Goal: Task Accomplishment & Management: Complete application form

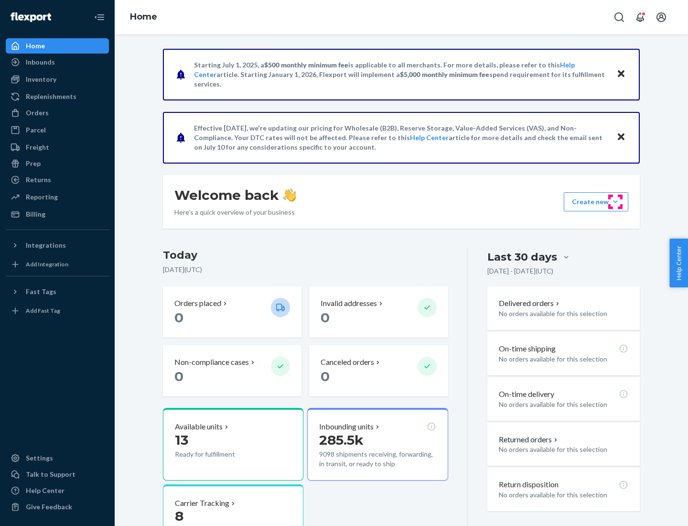
click at [616, 202] on button "Create new Create new inbound Create new order Create new product" at bounding box center [596, 201] width 65 height 19
click at [57, 62] on div "Inbounds" at bounding box center [57, 61] width 101 height 13
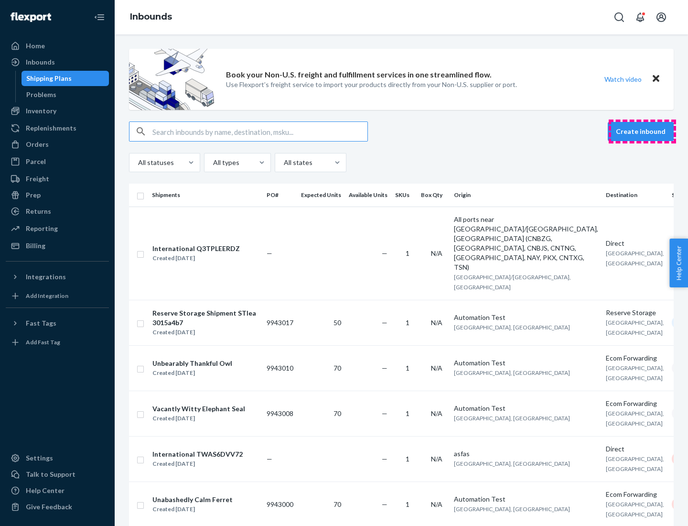
click at [642, 131] on button "Create inbound" at bounding box center [641, 131] width 66 height 19
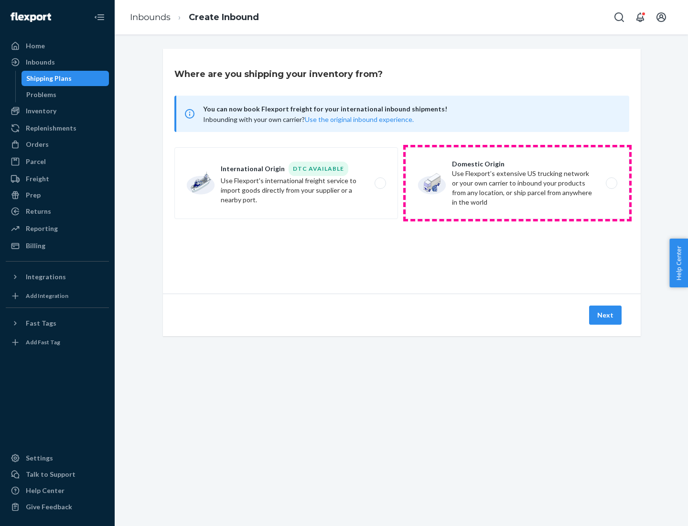
click at [518, 183] on label "Domestic Origin Use Flexport’s extensive US trucking network or your own carrie…" at bounding box center [518, 183] width 224 height 72
click at [611, 183] on input "Domestic Origin Use Flexport’s extensive US trucking network or your own carrie…" at bounding box center [614, 183] width 6 height 6
radio input "true"
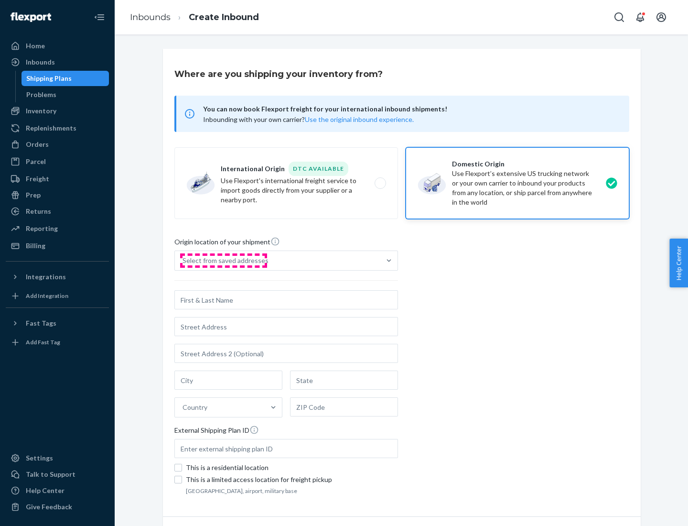
click at [223, 260] on div "Select from saved addresses" at bounding box center [226, 261] width 86 height 10
click at [184, 260] on input "Select from saved addresses" at bounding box center [183, 261] width 1 height 10
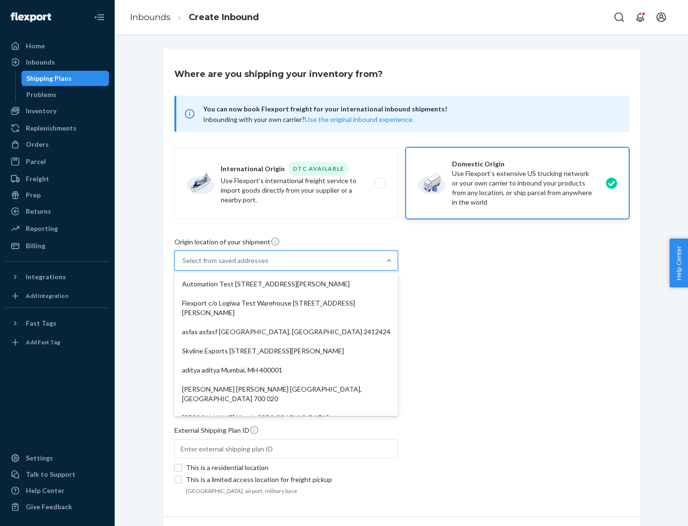
scroll to position [4, 0]
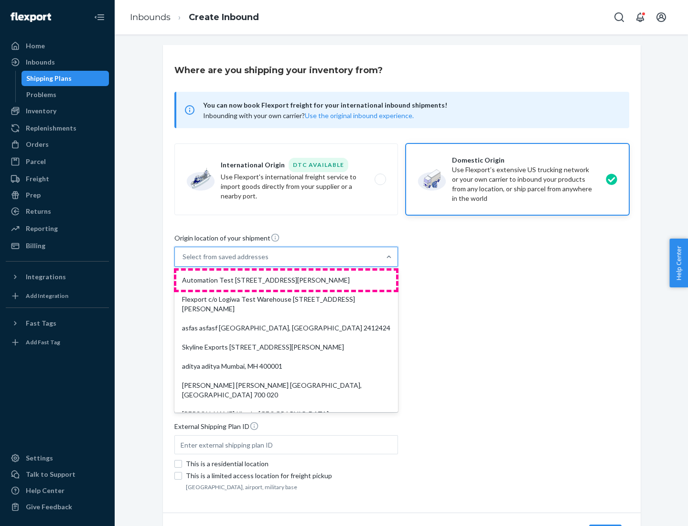
click at [286, 280] on div "Automation Test [STREET_ADDRESS][PERSON_NAME]" at bounding box center [286, 280] width 220 height 19
click at [184, 261] on input "option Automation Test [STREET_ADDRESS][PERSON_NAME]. 9 results available. Use …" at bounding box center [183, 257] width 1 height 10
type input "Automation Test"
type input "9th Floor"
type input "[GEOGRAPHIC_DATA]"
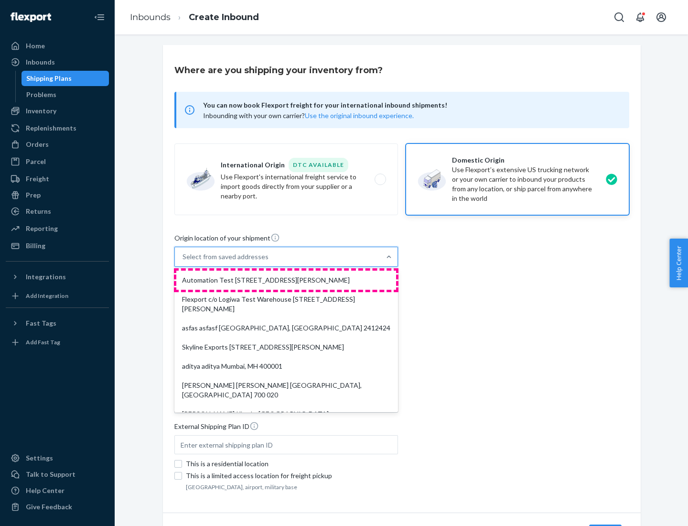
type input "CA"
type input "94104"
type input "[STREET_ADDRESS][PERSON_NAME]"
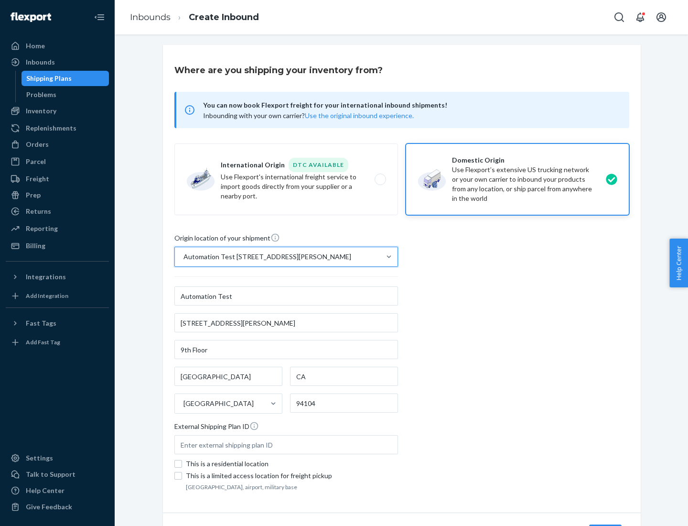
scroll to position [56, 0]
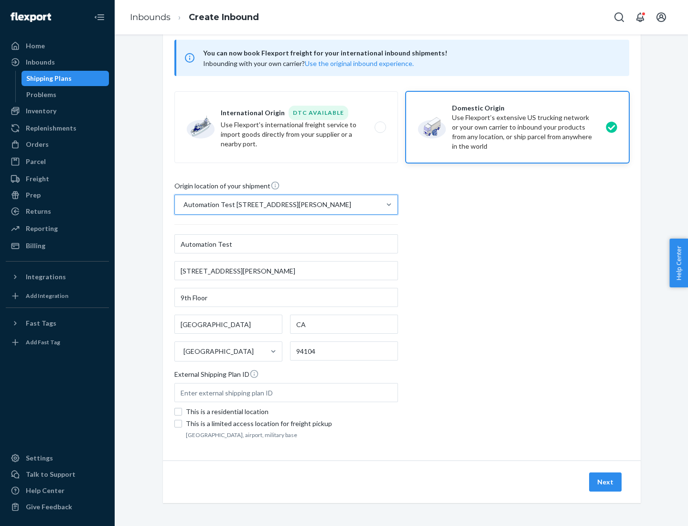
click at [606, 482] on button "Next" at bounding box center [605, 481] width 33 height 19
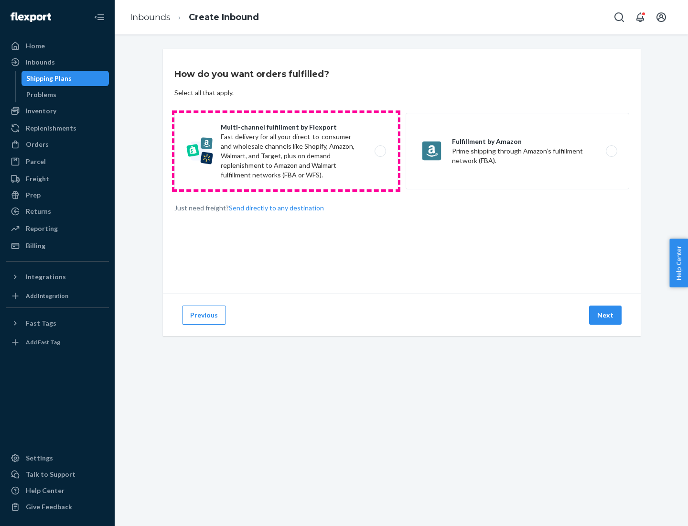
click at [286, 151] on label "Multi-channel fulfillment by Flexport Fast delivery for all your direct-to-cons…" at bounding box center [286, 151] width 224 height 76
click at [380, 151] on input "Multi-channel fulfillment by Flexport Fast delivery for all your direct-to-cons…" at bounding box center [383, 151] width 6 height 6
radio input "true"
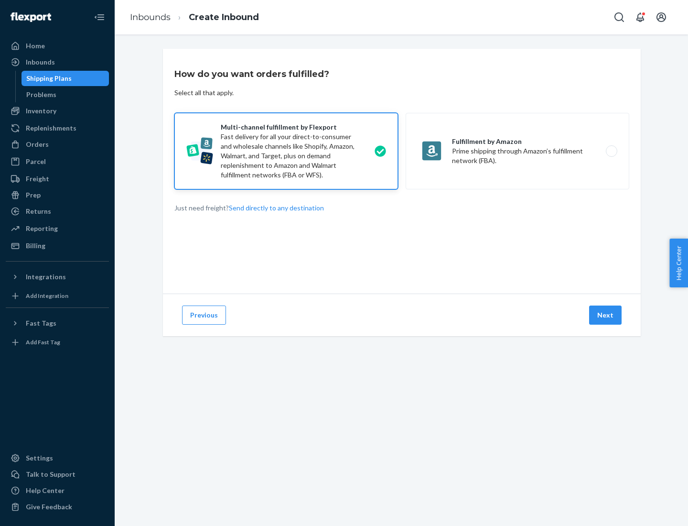
click at [606, 315] on button "Next" at bounding box center [605, 314] width 33 height 19
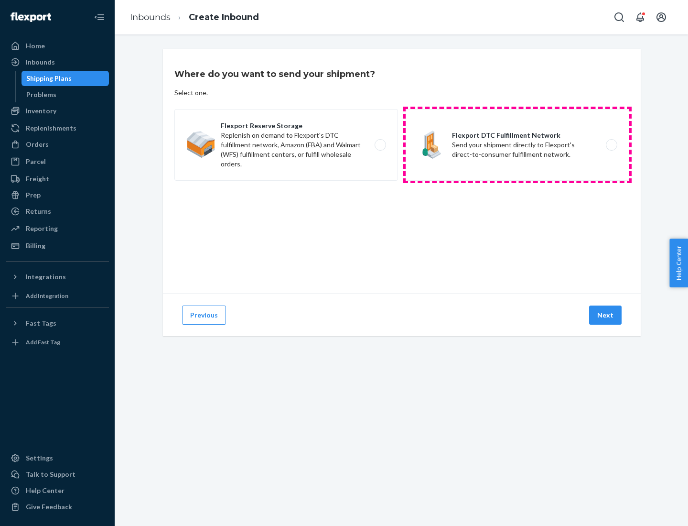
click at [518, 145] on label "Flexport DTC Fulfillment Network Send your shipment directly to Flexport's dire…" at bounding box center [518, 145] width 224 height 72
click at [611, 145] on input "Flexport DTC Fulfillment Network Send your shipment directly to Flexport's dire…" at bounding box center [614, 145] width 6 height 6
radio input "true"
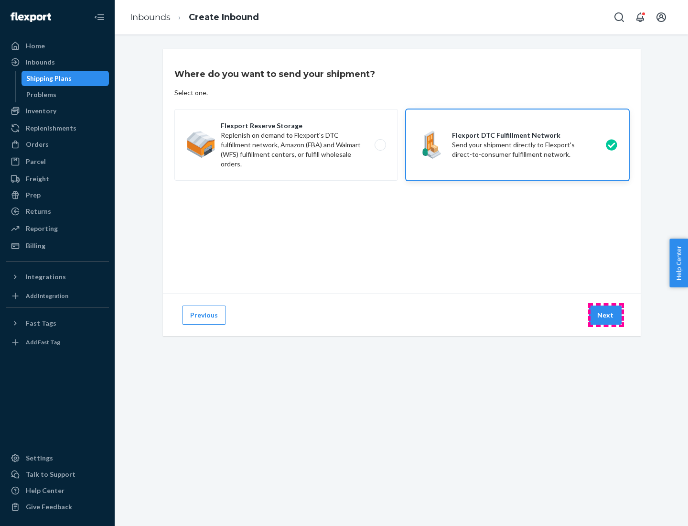
click at [606, 315] on button "Next" at bounding box center [605, 314] width 33 height 19
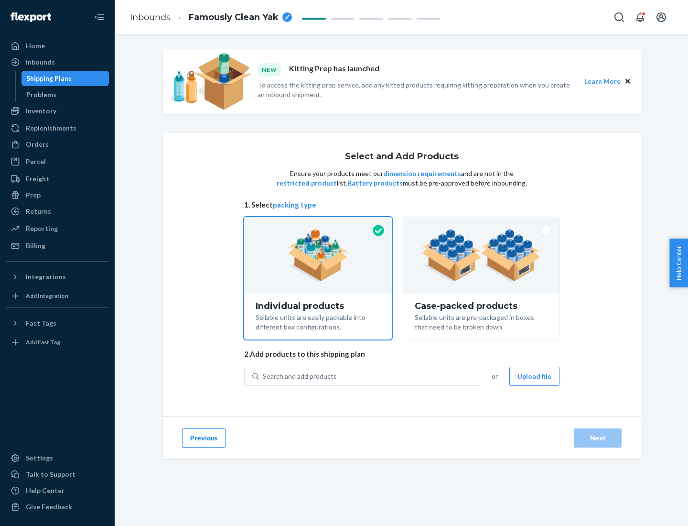
click at [482, 255] on img at bounding box center [481, 255] width 119 height 53
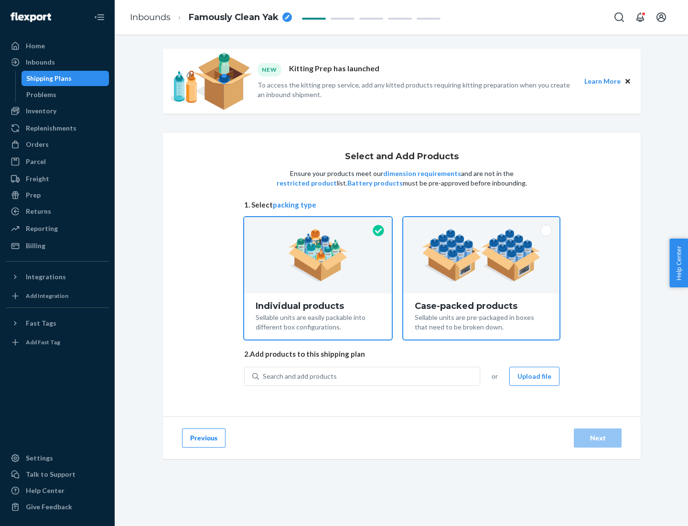
click at [482, 223] on input "Case-packed products Sellable units are pre-packaged in boxes that need to be b…" at bounding box center [481, 220] width 6 height 6
radio input "true"
radio input "false"
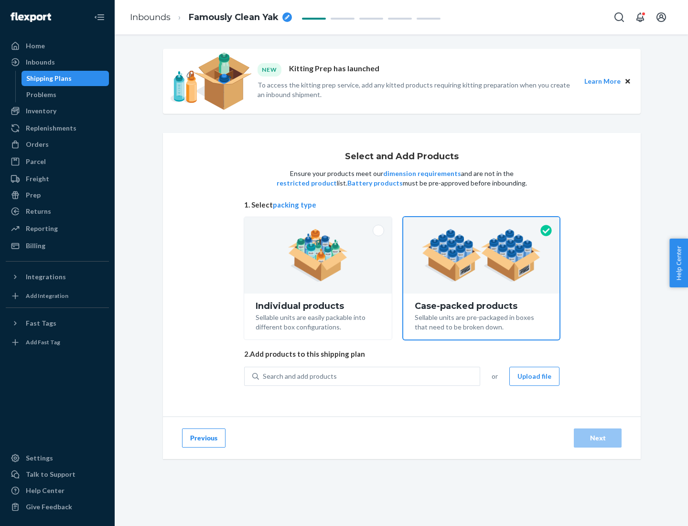
click at [370, 376] on div "Search and add products" at bounding box center [369, 376] width 221 height 17
click at [264, 376] on input "Search and add products" at bounding box center [263, 376] width 1 height 10
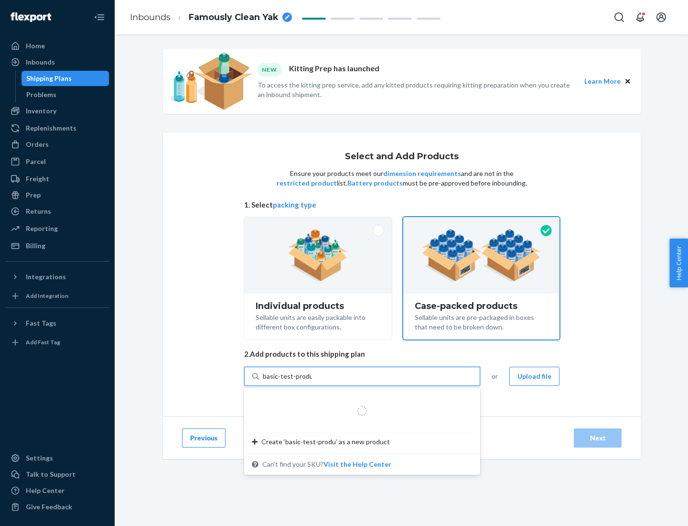
type input "basic-test-product-1"
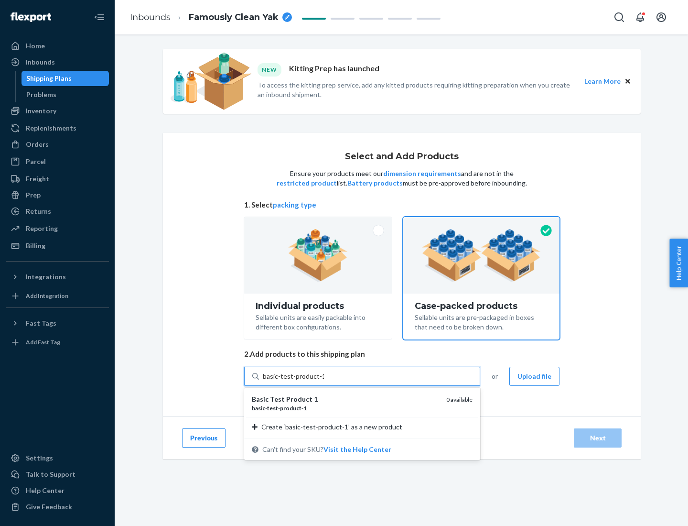
click at [346, 408] on div "basic - test - product - 1" at bounding box center [345, 408] width 187 height 8
click at [324, 381] on input "basic-test-product-1" at bounding box center [293, 376] width 61 height 10
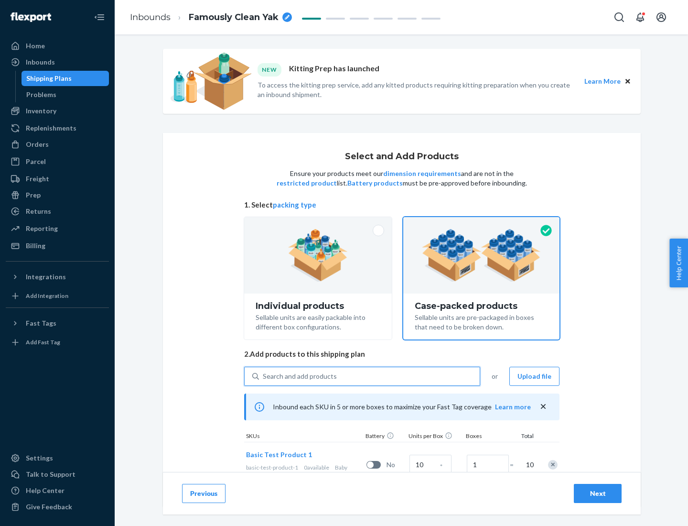
scroll to position [34, 0]
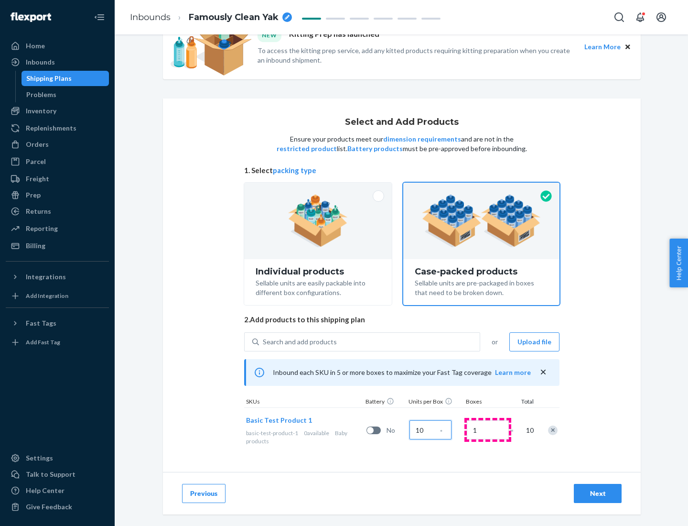
type input "10"
type input "7"
click at [598, 493] on div "Next" at bounding box center [598, 493] width 32 height 10
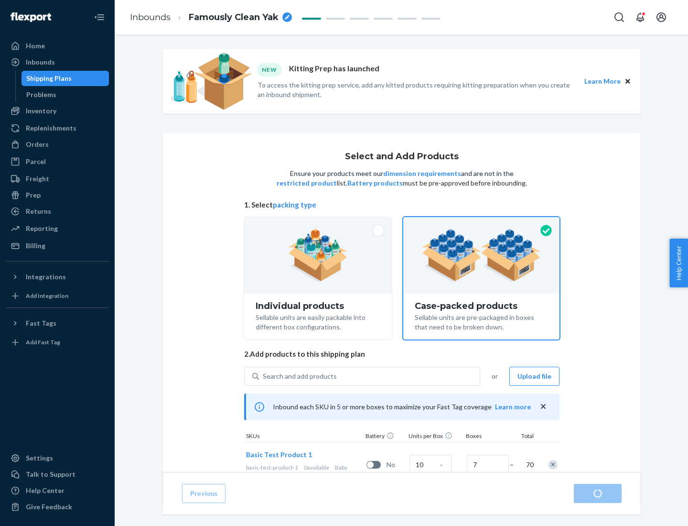
radio input "true"
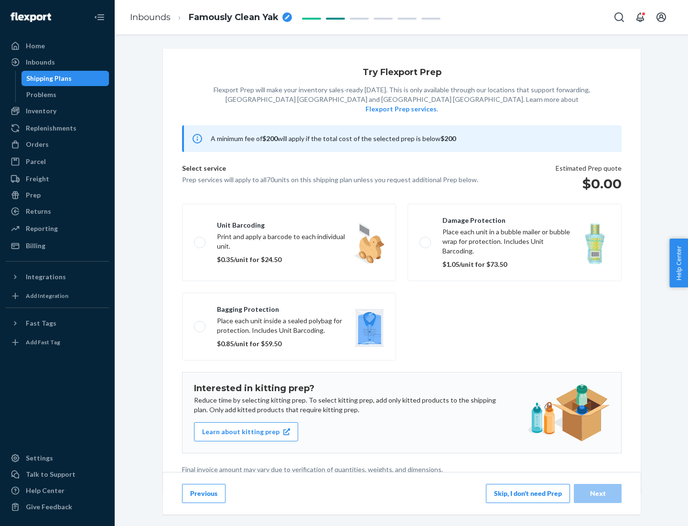
scroll to position [2, 0]
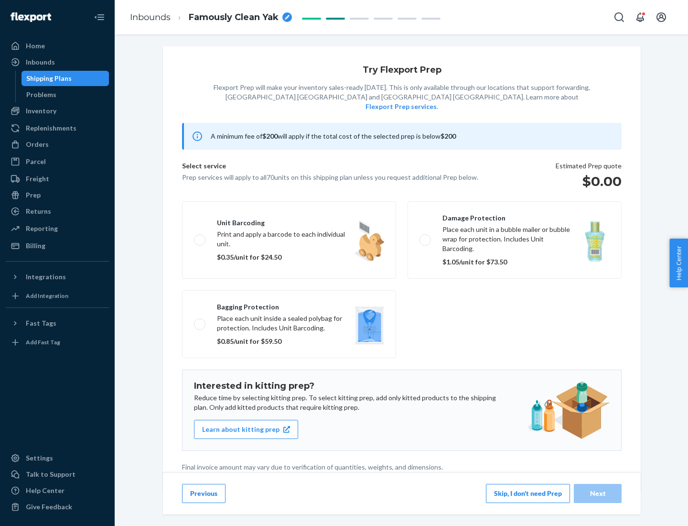
click at [289, 304] on label "Bagging protection Place each unit inside a sealed polybag for protection. Incl…" at bounding box center [289, 324] width 214 height 68
click at [200, 321] on input "Bagging protection Place each unit inside a sealed polybag for protection. Incl…" at bounding box center [197, 324] width 6 height 6
checkbox input "true"
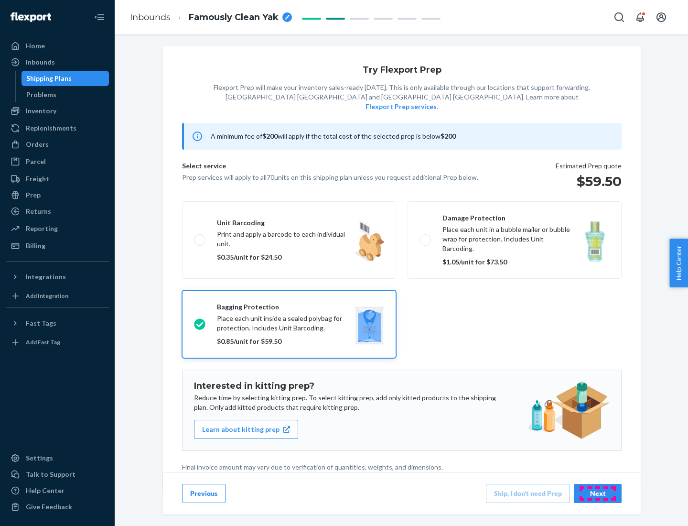
click at [598, 493] on div "Next" at bounding box center [598, 493] width 32 height 10
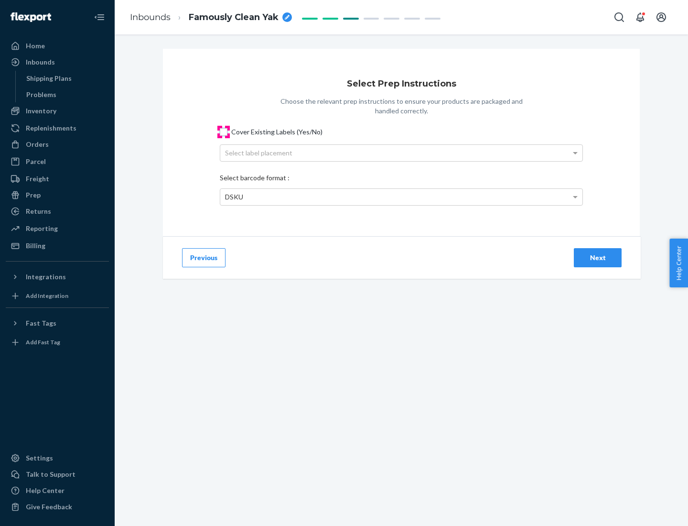
click at [224, 131] on input "Cover Existing Labels (Yes/No)" at bounding box center [224, 132] width 8 height 8
checkbox input "true"
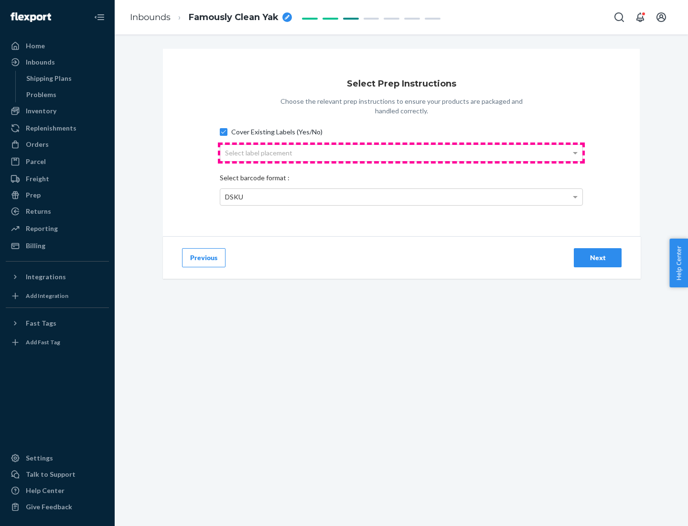
click at [401, 152] on div "Select label placement" at bounding box center [401, 153] width 362 height 16
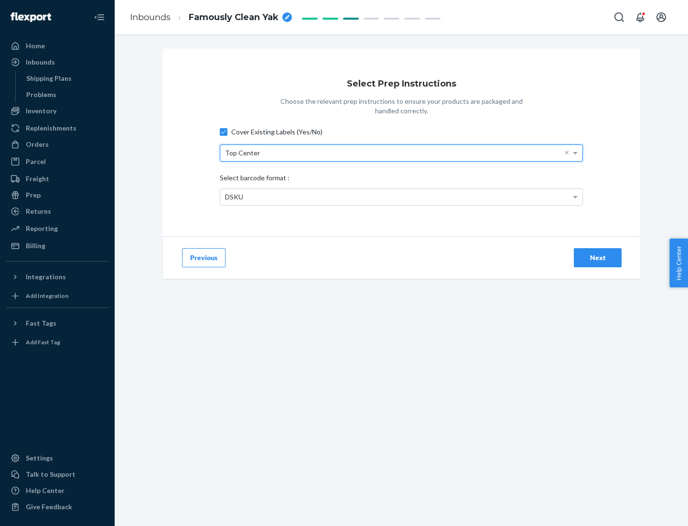
click at [401, 196] on div "DSKU" at bounding box center [401, 197] width 362 height 16
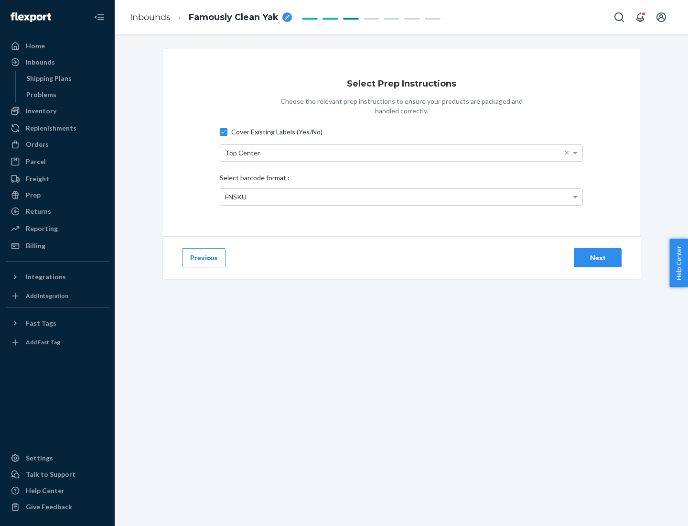
click at [598, 257] on div "Next" at bounding box center [598, 258] width 32 height 10
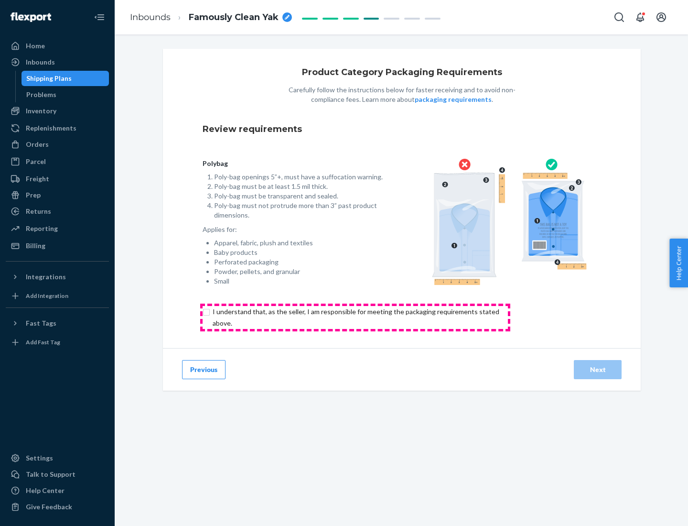
click at [355, 317] on input "checkbox" at bounding box center [362, 317] width 318 height 23
checkbox input "true"
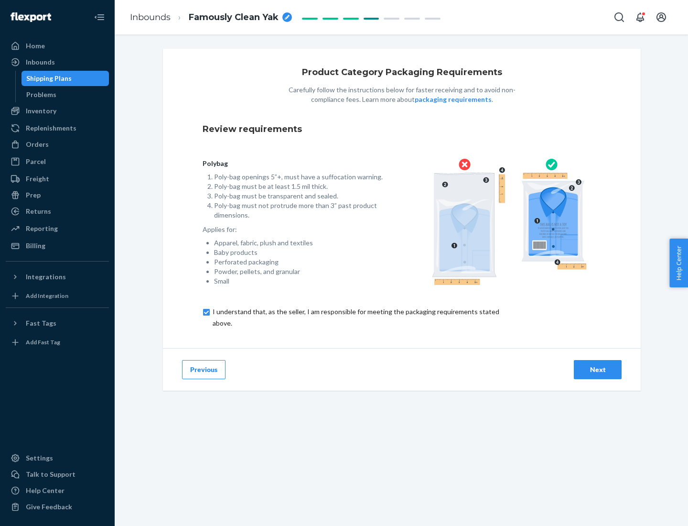
click at [598, 369] on div "Next" at bounding box center [598, 370] width 32 height 10
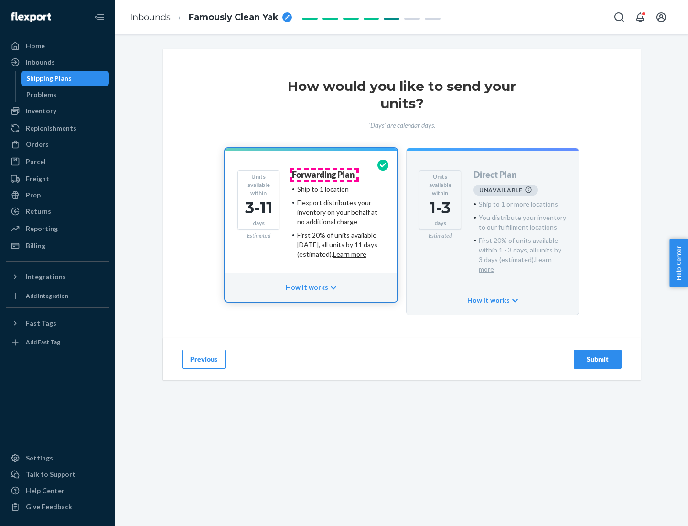
click at [324, 174] on h4 "Forwarding Plan" at bounding box center [323, 175] width 63 height 10
click at [598, 354] on div "Submit" at bounding box center [598, 359] width 32 height 10
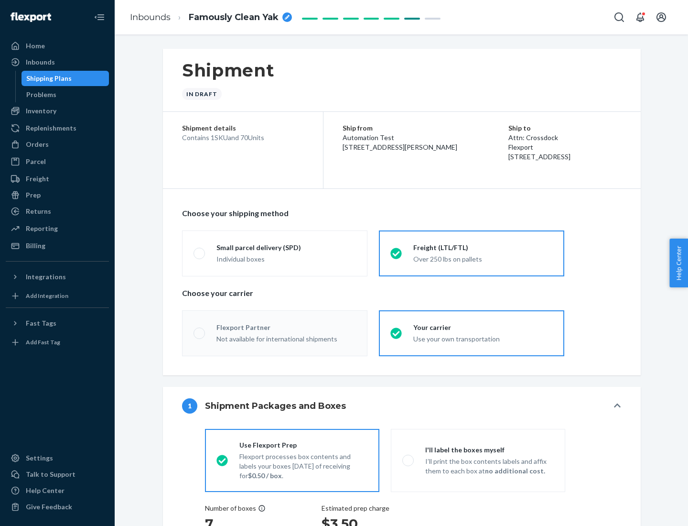
radio input "true"
radio input "false"
radio input "true"
radio input "false"
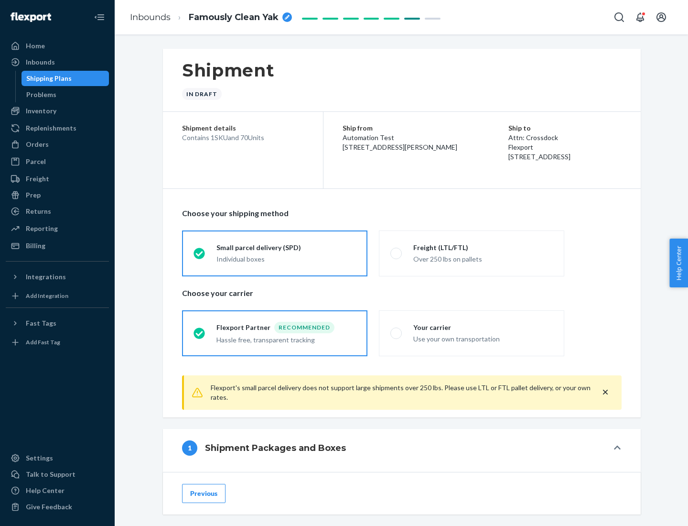
click at [472, 253] on div "Over 250 lbs on pallets" at bounding box center [483, 257] width 140 height 11
click at [397, 253] on input "Freight (LTL/FTL) Over 250 lbs on pallets" at bounding box center [393, 253] width 6 height 6
radio input "true"
radio input "false"
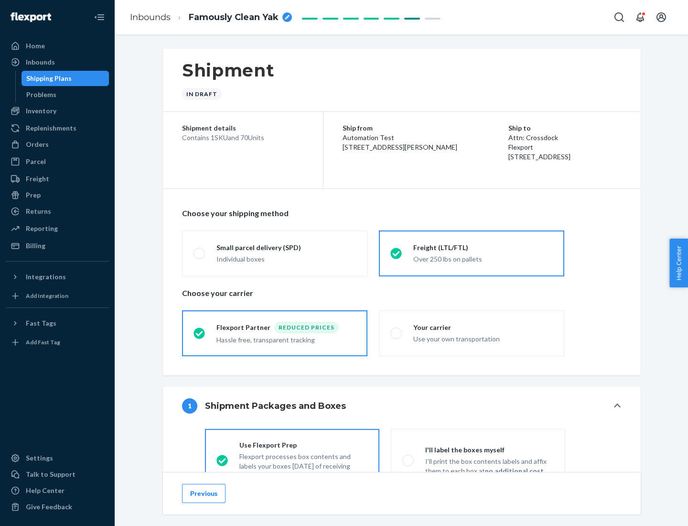
scroll to position [53, 0]
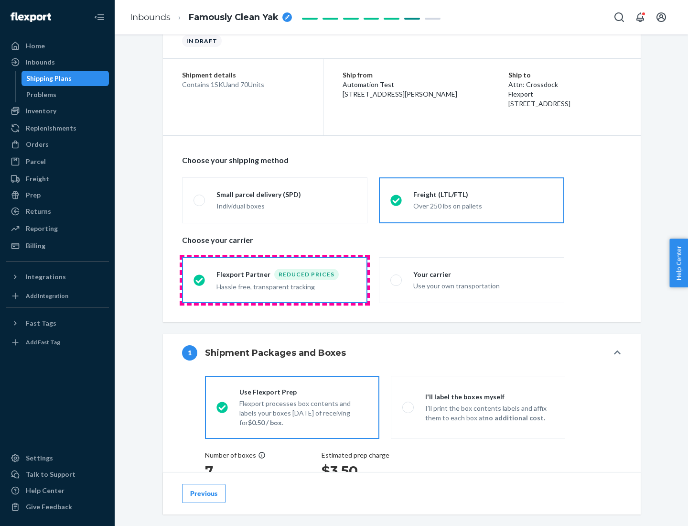
click at [275, 280] on div "Hassle free, transparent tracking" at bounding box center [287, 285] width 140 height 11
click at [200, 280] on input "Flexport Partner Reduced prices Hassle free, transparent tracking" at bounding box center [197, 280] width 6 height 6
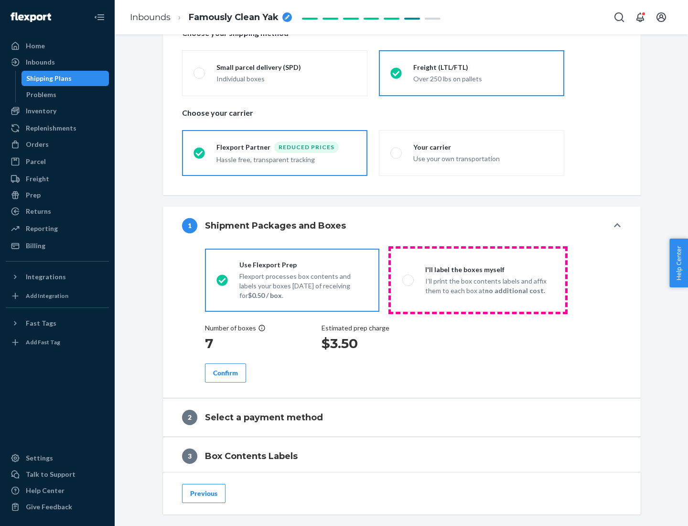
click at [478, 280] on p "I’ll print the box contents labels and affix them to each box at no additional …" at bounding box center [489, 285] width 129 height 19
click at [409, 280] on input "I'll label the boxes myself I’ll print the box contents labels and affix them t…" at bounding box center [405, 280] width 6 height 6
radio input "true"
radio input "false"
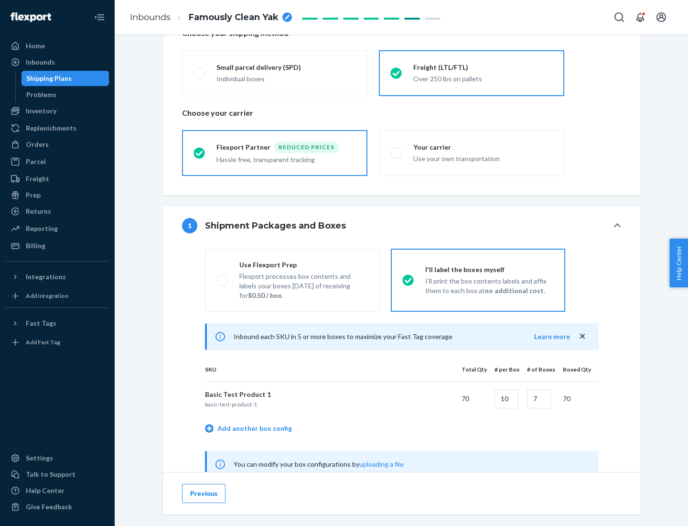
scroll to position [299, 0]
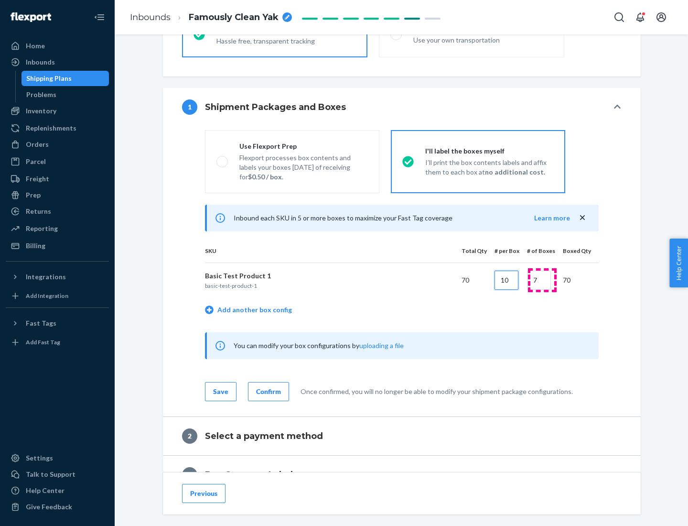
type input "10"
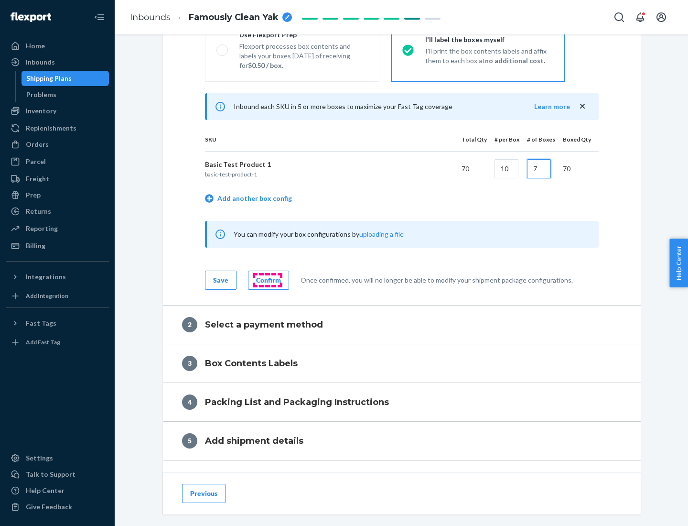
type input "7"
click at [267, 280] on div "Confirm" at bounding box center [268, 280] width 25 height 10
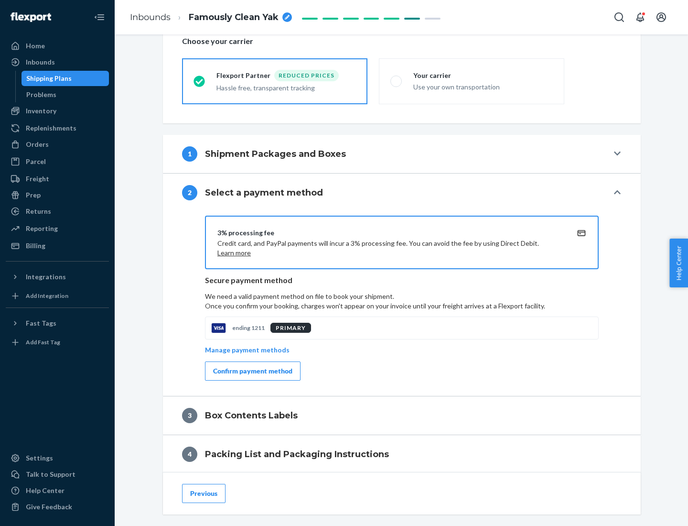
scroll to position [343, 0]
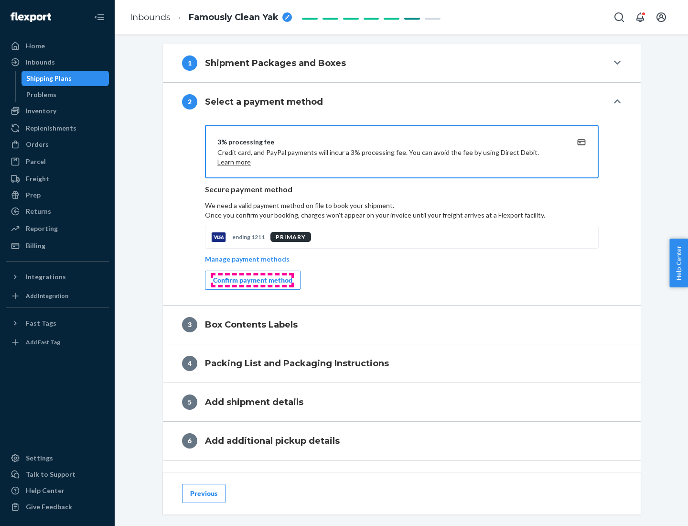
click at [252, 280] on div "Confirm payment method" at bounding box center [252, 280] width 79 height 10
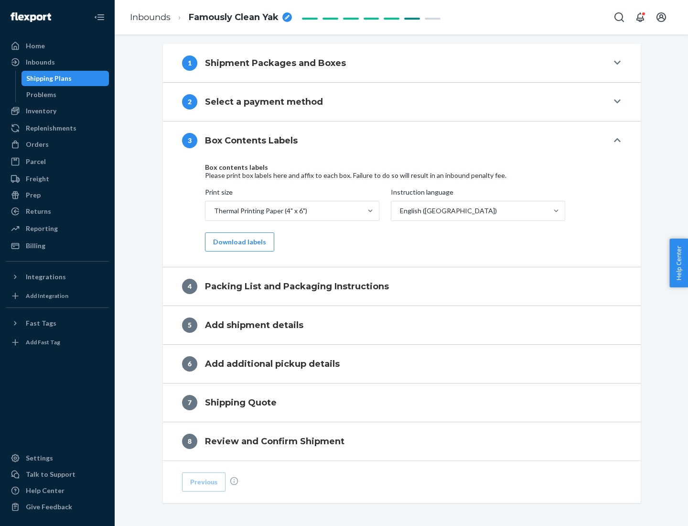
scroll to position [304, 0]
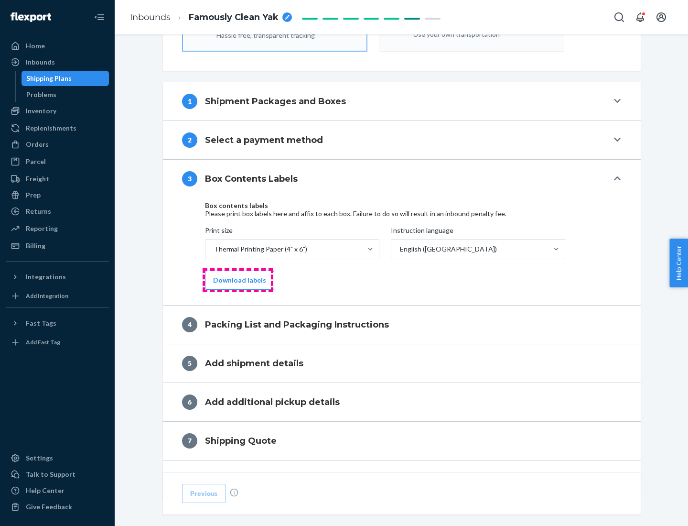
click at [238, 280] on button "Download labels" at bounding box center [239, 280] width 69 height 19
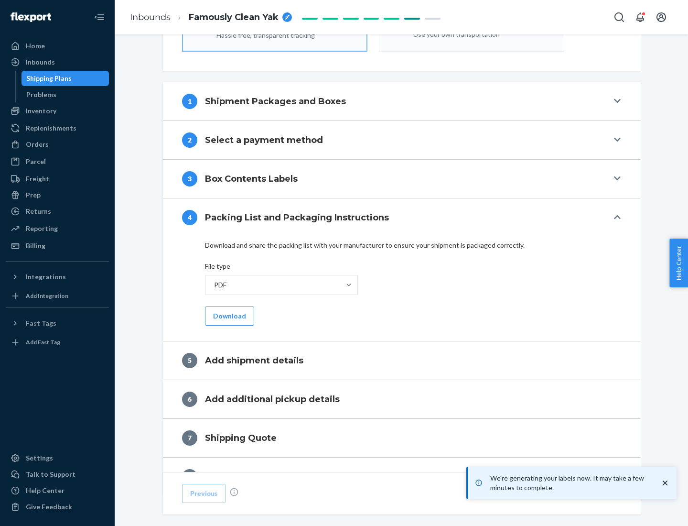
scroll to position [340, 0]
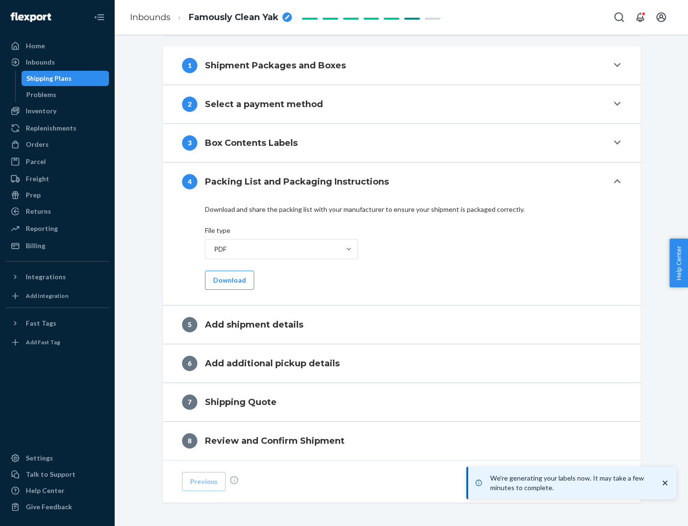
click at [228, 280] on button "Download" at bounding box center [229, 280] width 49 height 19
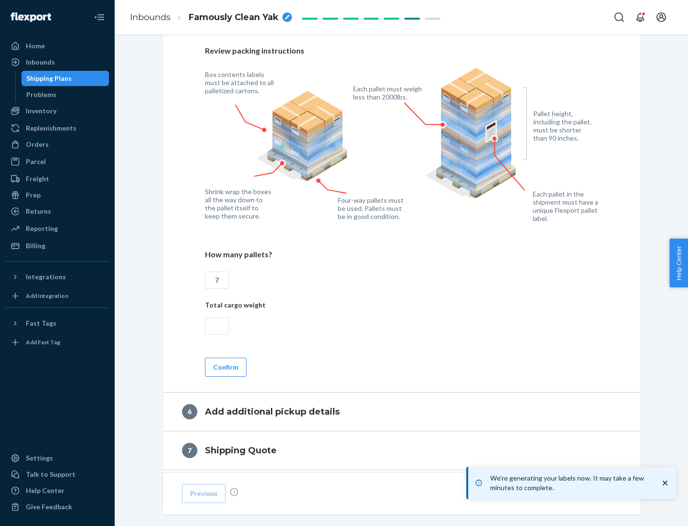
scroll to position [659, 0]
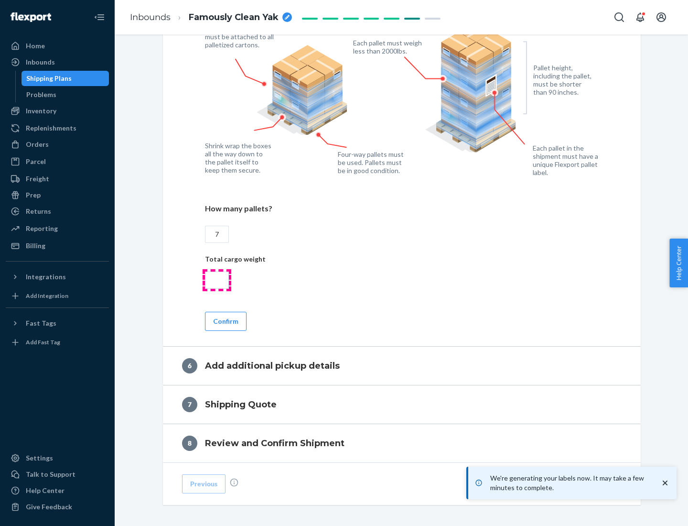
type input "7"
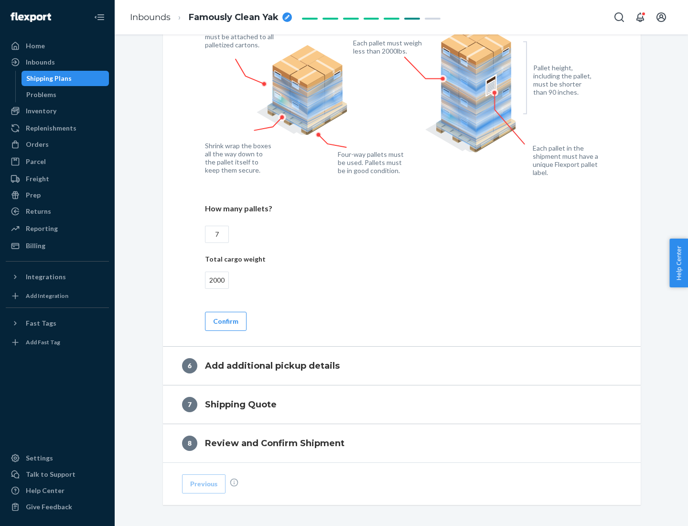
scroll to position [700, 0]
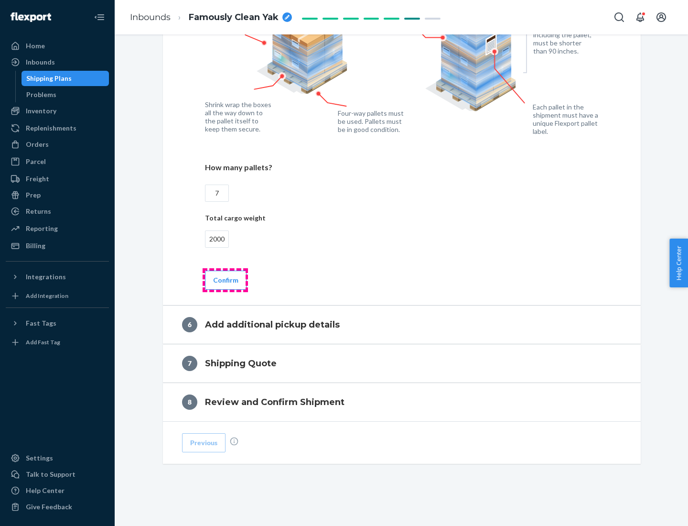
type input "2000"
click at [225, 280] on button "Confirm" at bounding box center [226, 280] width 42 height 19
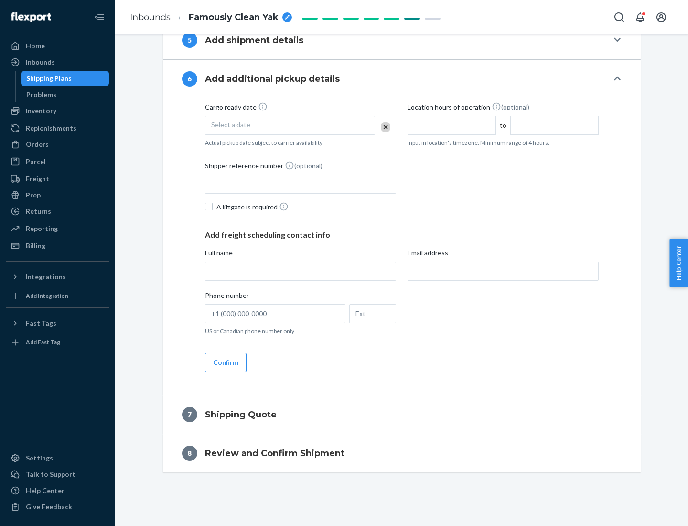
scroll to position [366, 0]
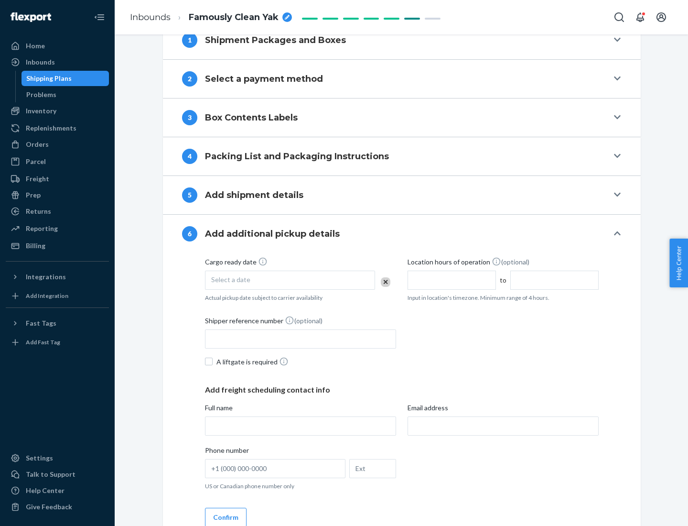
click at [290, 280] on div "Select a date" at bounding box center [290, 280] width 170 height 19
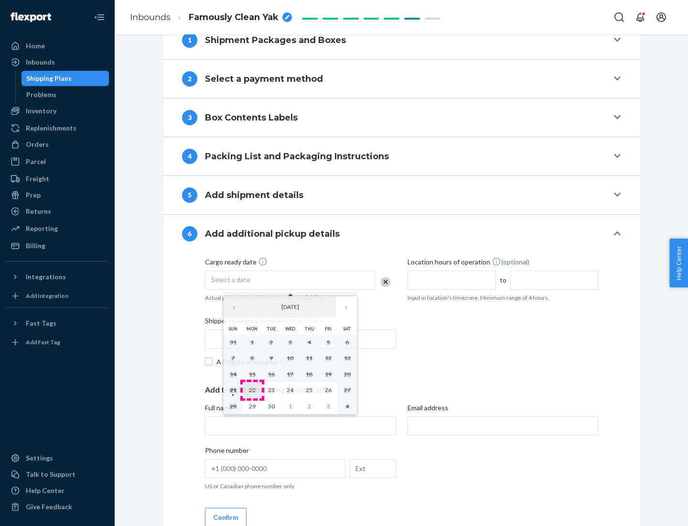
click at [252, 390] on abbr "22" at bounding box center [252, 389] width 7 height 7
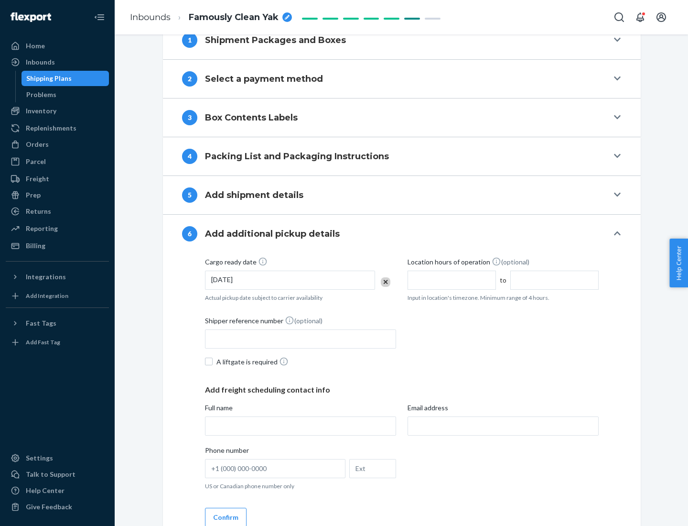
scroll to position [511, 0]
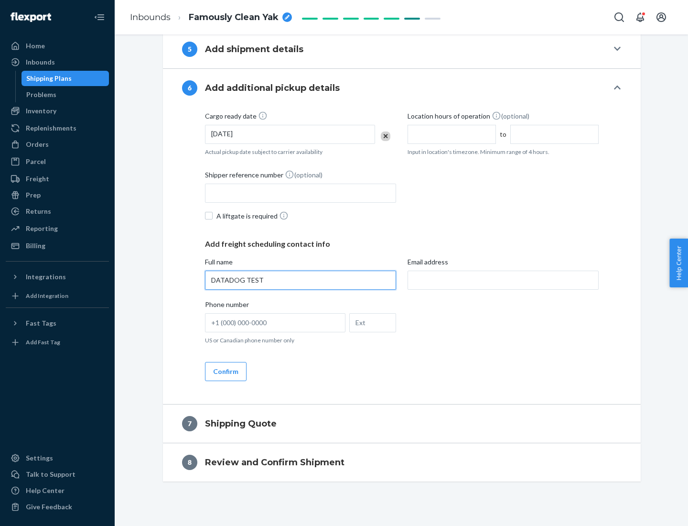
type input "DATADOG TEST"
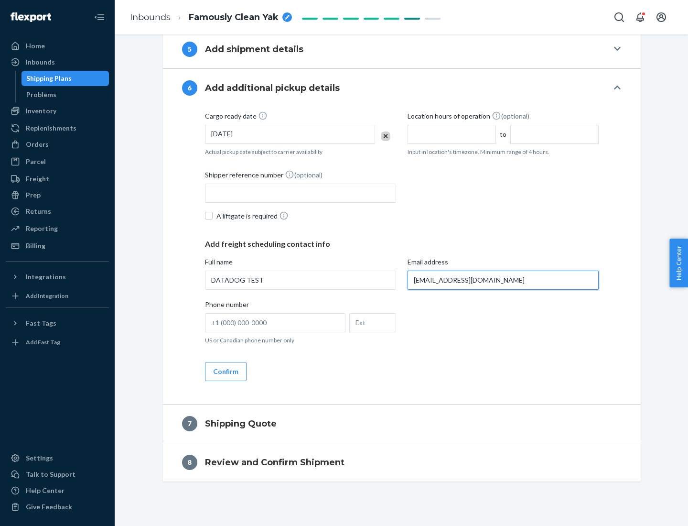
scroll to position [520, 0]
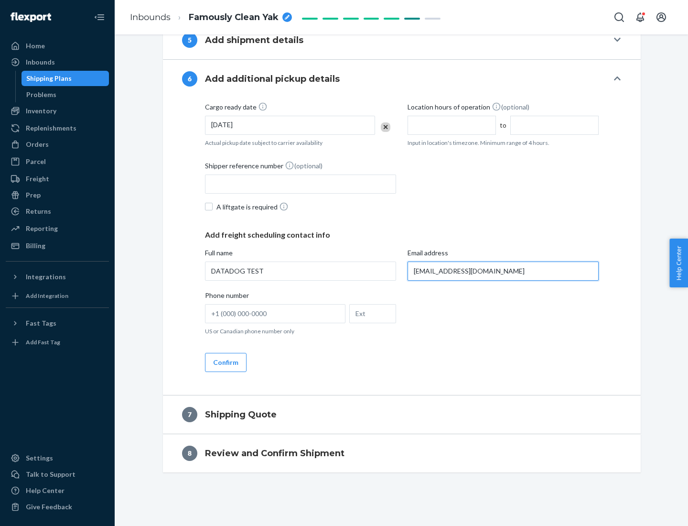
type input "[EMAIL_ADDRESS][DOMAIN_NAME]"
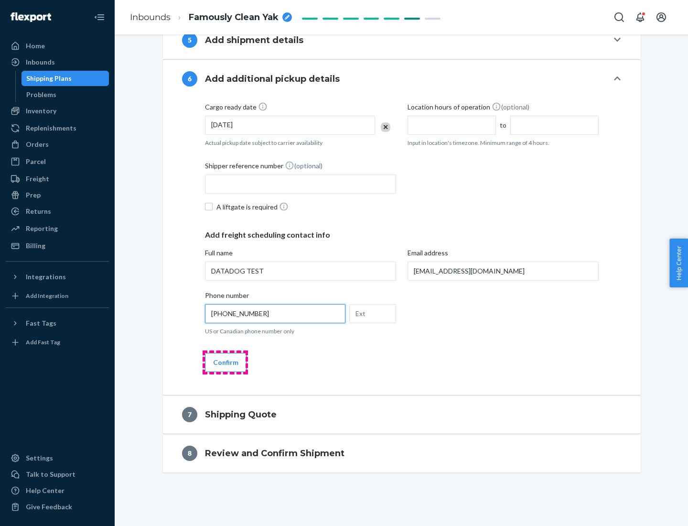
type input "[PHONE_NUMBER]"
click at [225, 362] on button "Confirm" at bounding box center [226, 362] width 42 height 19
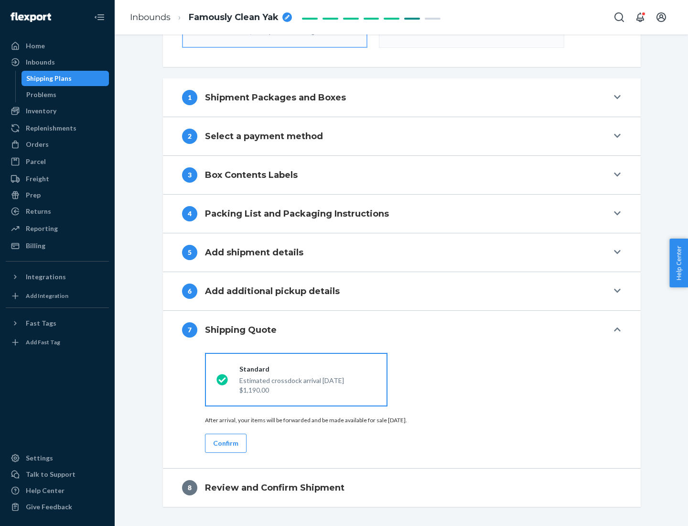
scroll to position [343, 0]
